Goal: Information Seeking & Learning: Check status

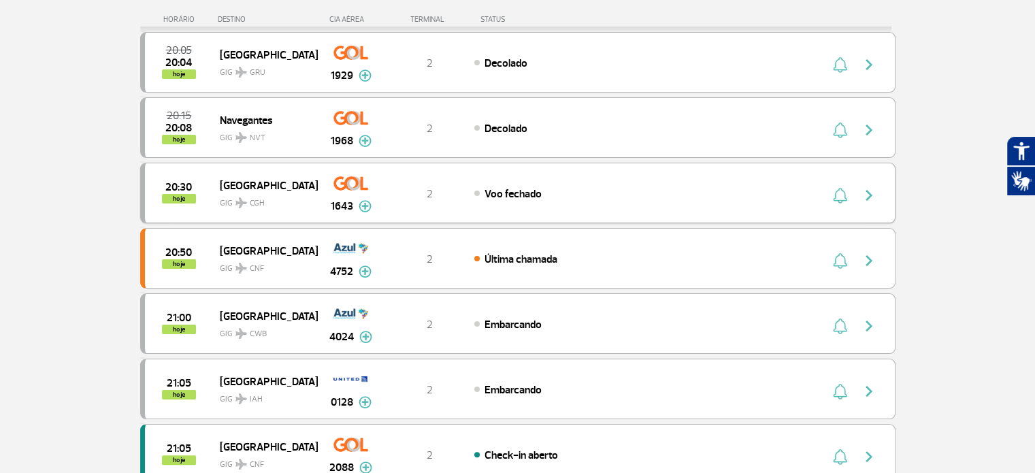
scroll to position [204, 0]
click at [508, 326] on span "Embarcando" at bounding box center [512, 324] width 57 height 14
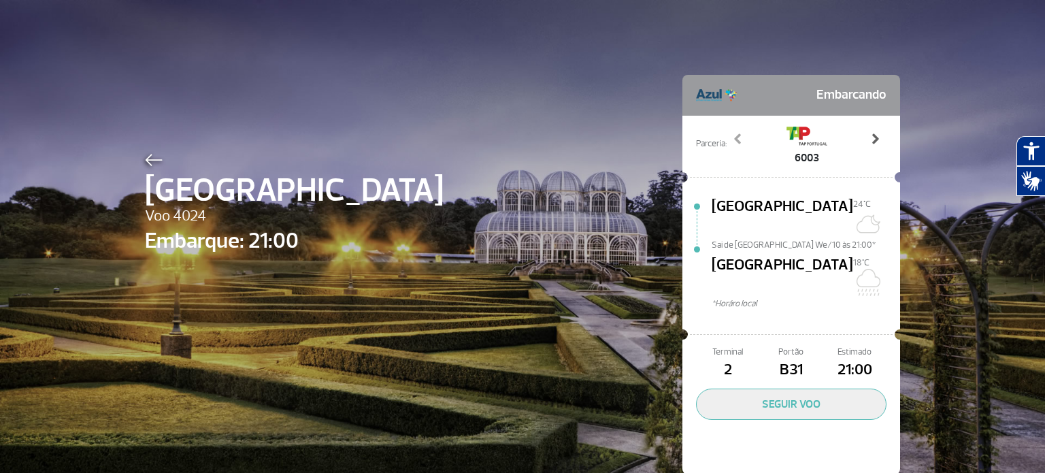
click at [868, 137] on span at bounding box center [875, 139] width 14 height 14
click at [734, 136] on span at bounding box center [738, 139] width 14 height 14
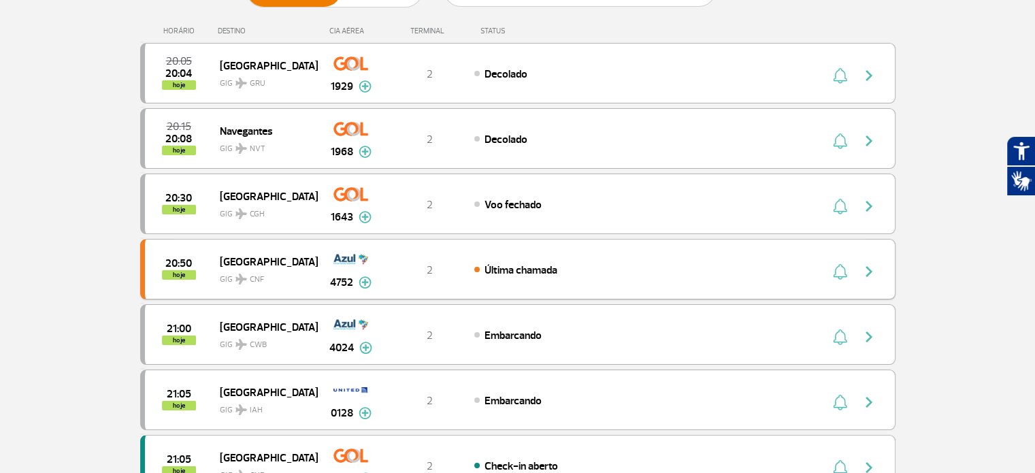
scroll to position [204, 0]
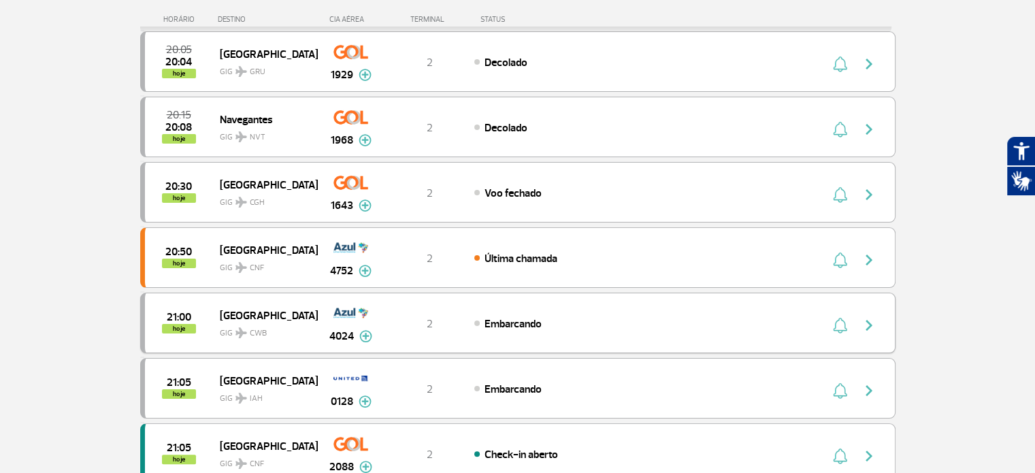
click at [871, 324] on img "button" at bounding box center [868, 325] width 16 height 16
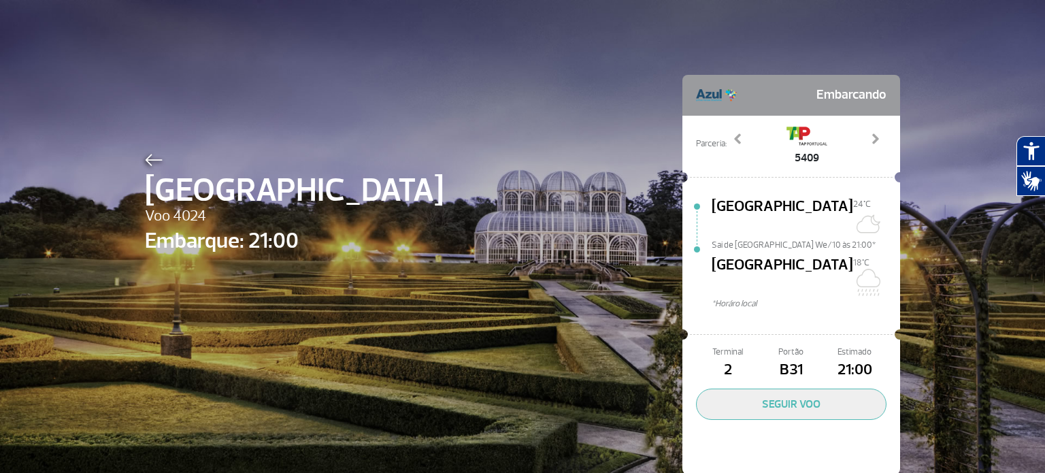
scroll to position [2, 0]
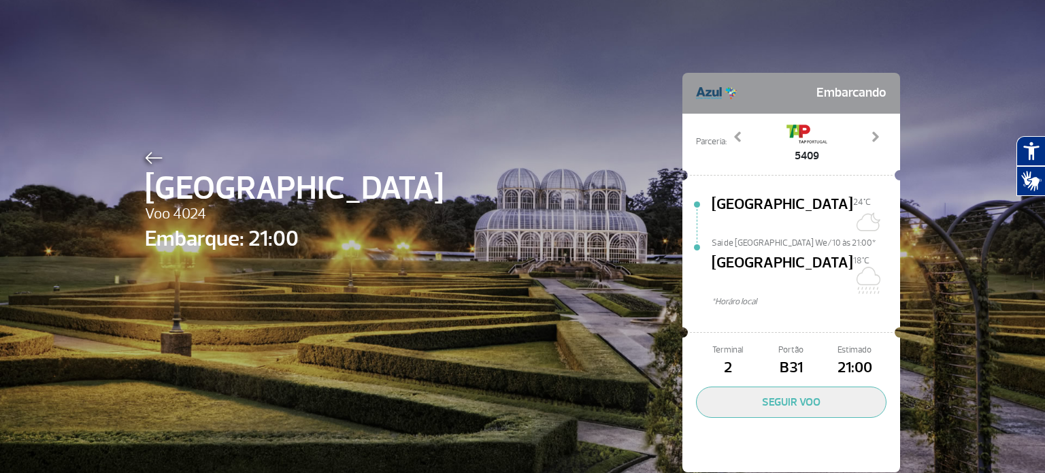
click at [746, 147] on div "5409" at bounding box center [806, 142] width 160 height 44
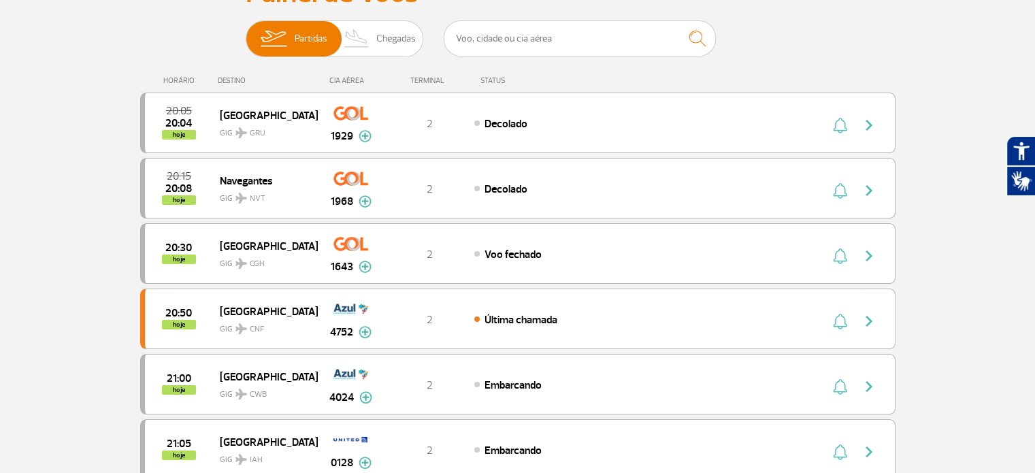
scroll to position [136, 0]
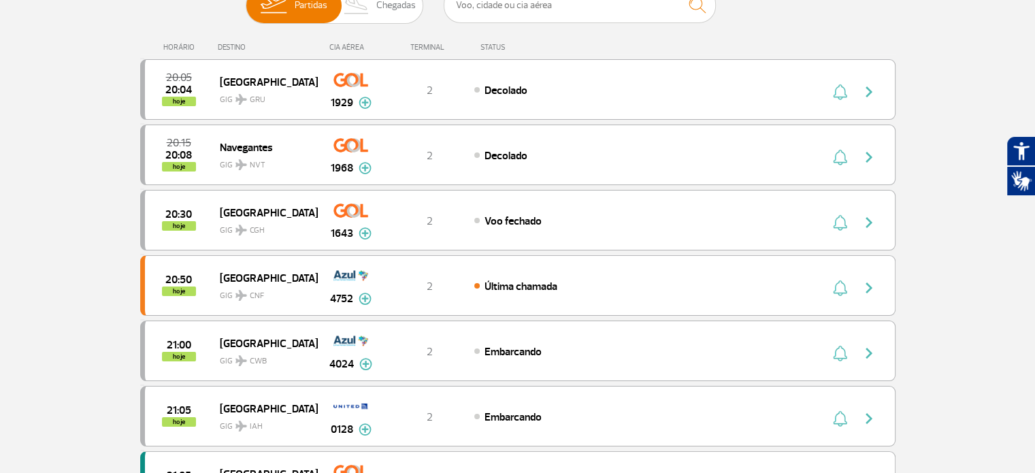
scroll to position [166, 0]
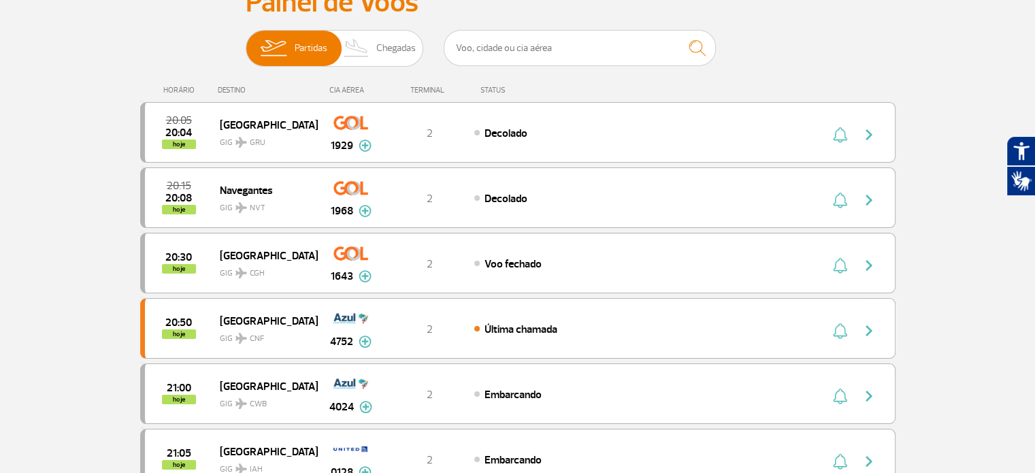
scroll to position [150, 0]
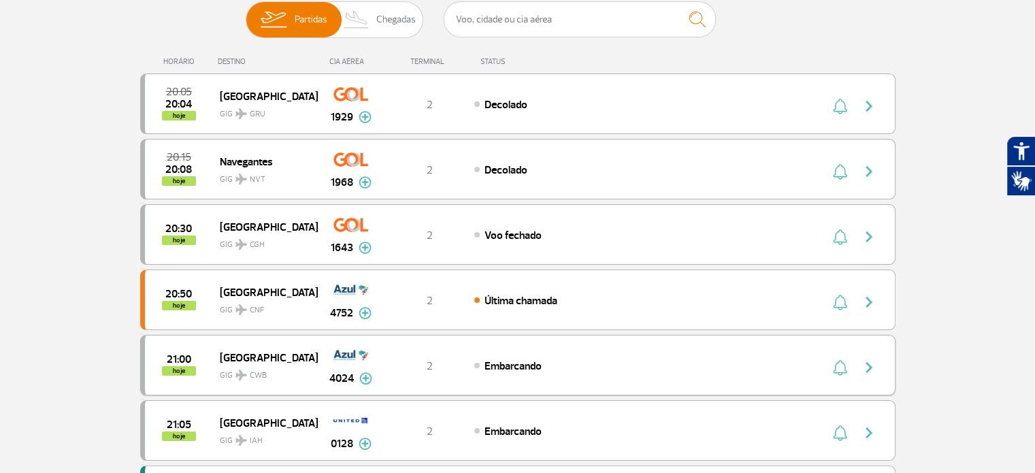
click at [363, 374] on img at bounding box center [365, 378] width 13 height 12
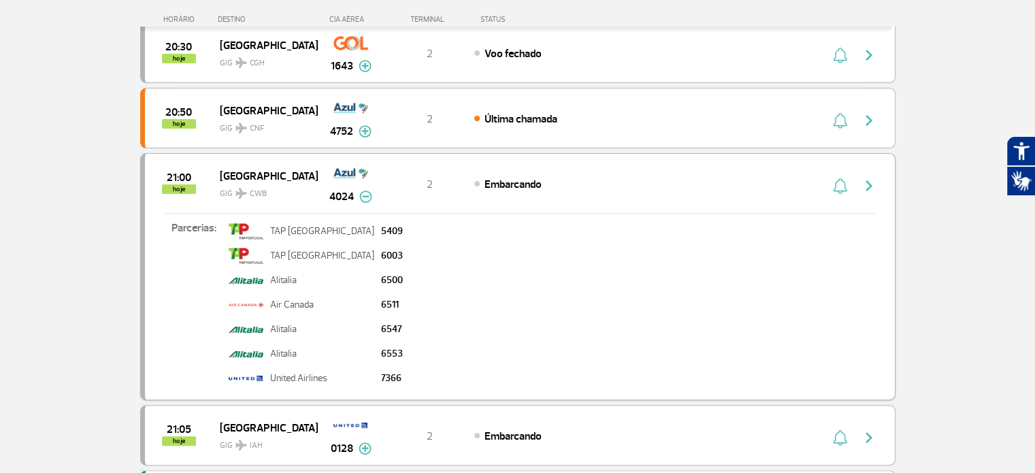
scroll to position [354, 0]
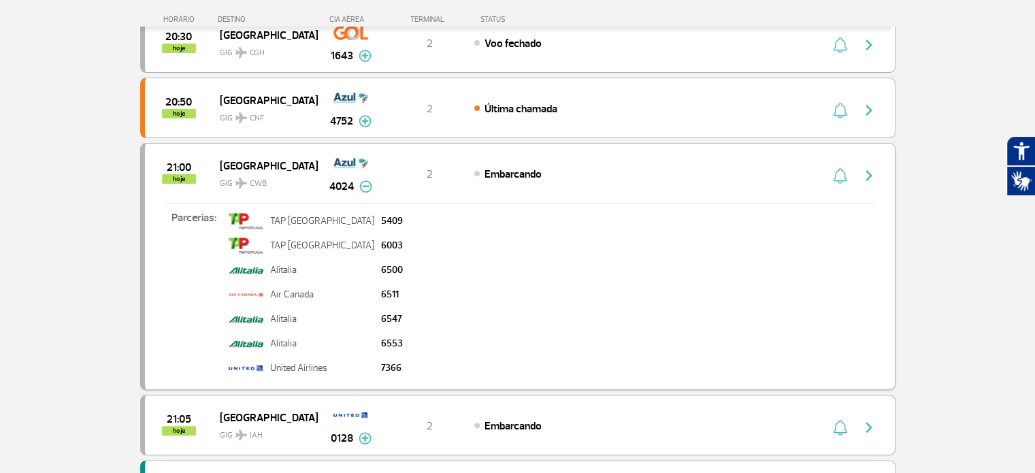
click at [839, 180] on button "button" at bounding box center [839, 174] width 20 height 22
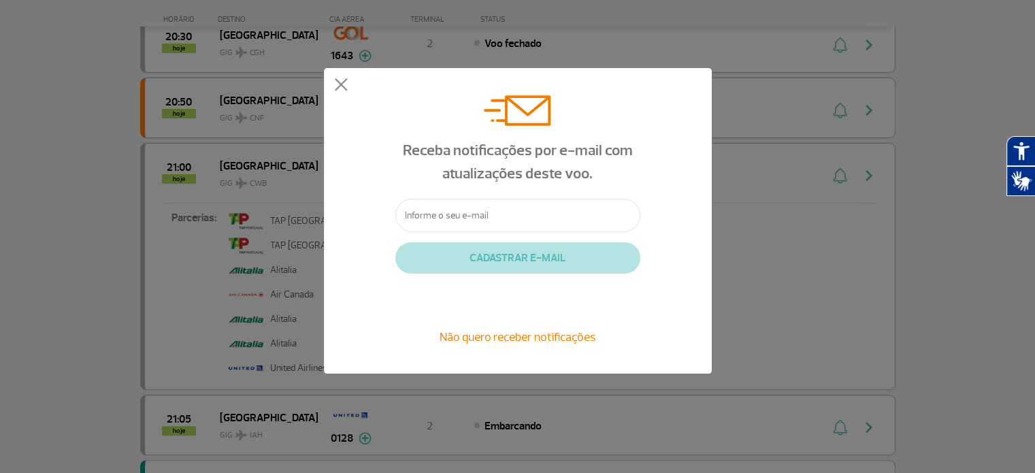
click at [349, 88] on div "Receba notificações por e-mail com atualizações deste voo. CADASTRAR E-MAIL Não…" at bounding box center [518, 220] width 388 height 305
click at [340, 89] on button at bounding box center [341, 85] width 14 height 14
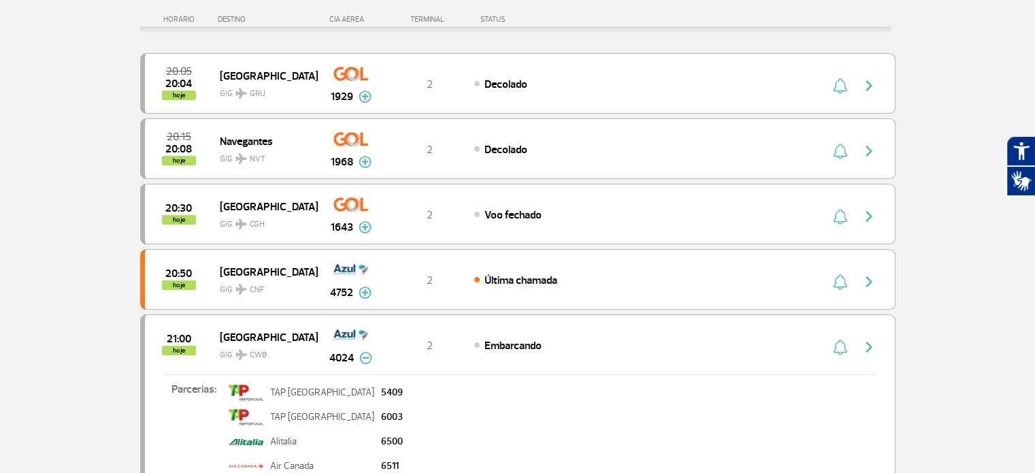
scroll to position [150, 0]
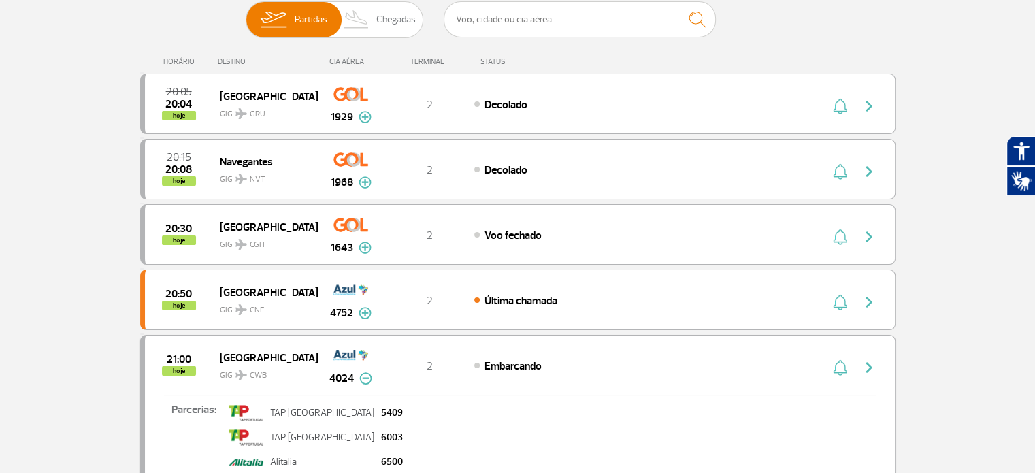
click at [253, 369] on span "CWB" at bounding box center [258, 375] width 17 height 12
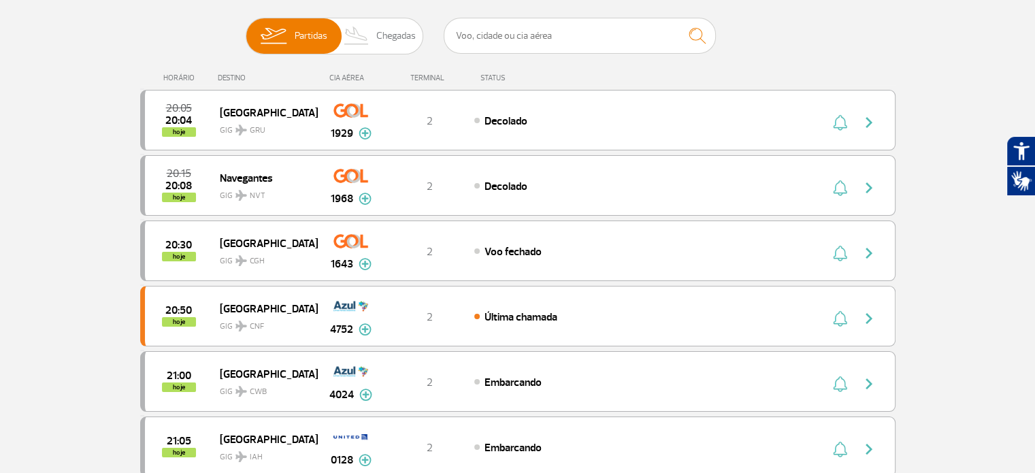
scroll to position [136, 0]
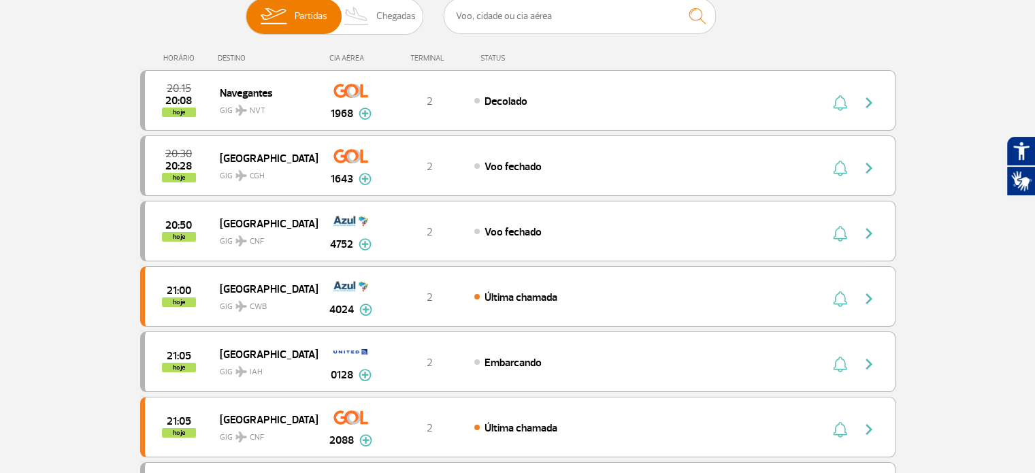
scroll to position [139, 0]
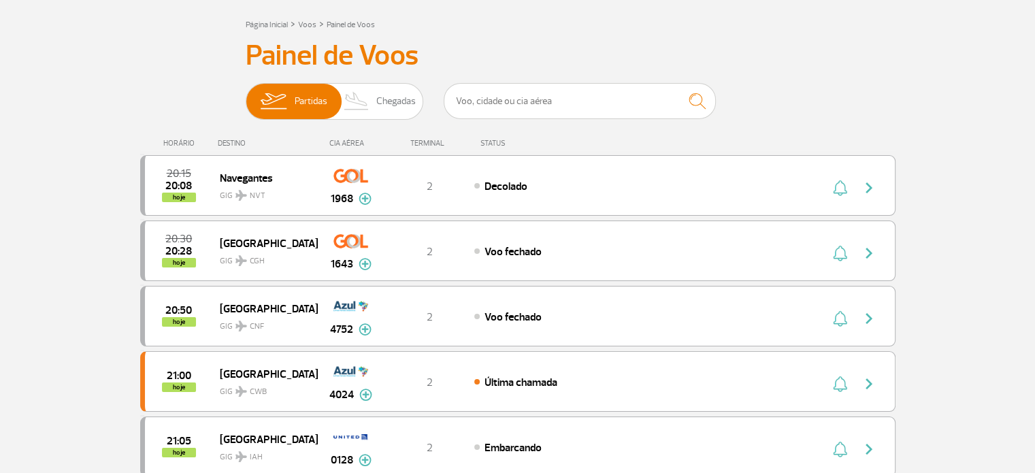
scroll to position [68, 0]
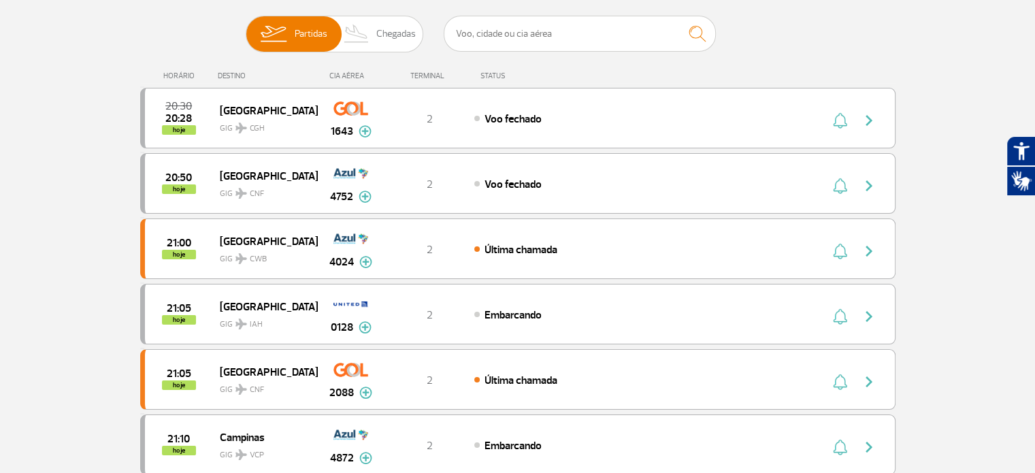
scroll to position [136, 0]
click at [151, 256] on div "21:00 hoje" at bounding box center [182, 247] width 75 height 21
